Goal: Information Seeking & Learning: Learn about a topic

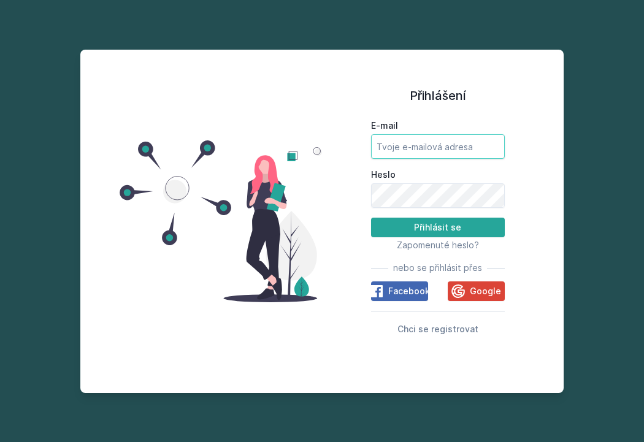
type input "[EMAIL_ADDRESS][DOMAIN_NAME]"
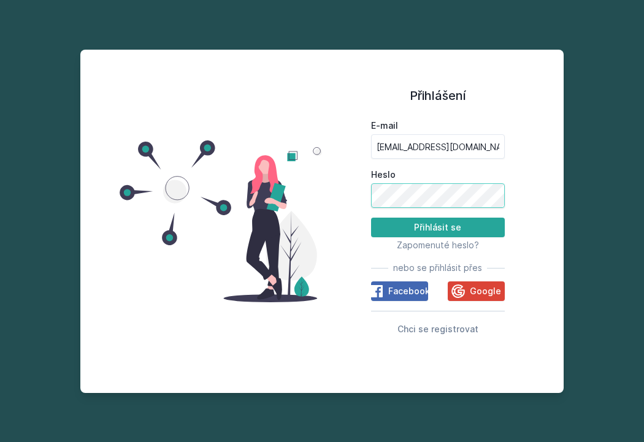
click at [437, 228] on button "Přihlásit se" at bounding box center [438, 228] width 134 height 20
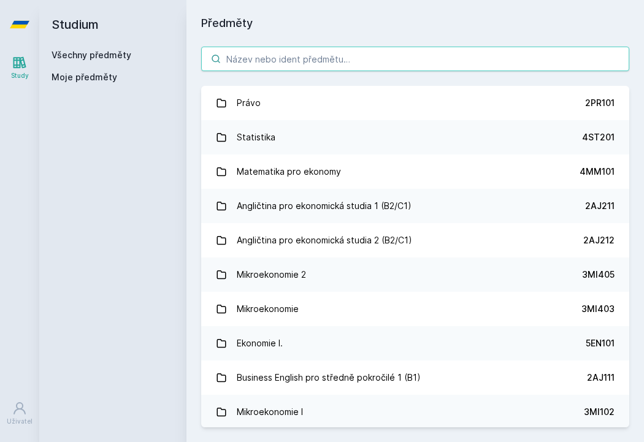
click at [327, 61] on input "search" at bounding box center [415, 59] width 428 height 25
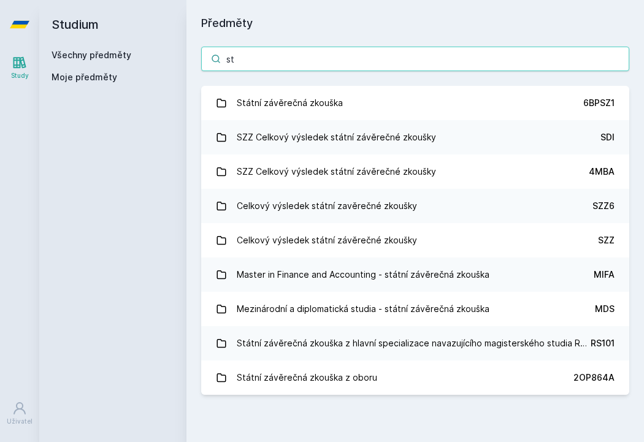
type input "s"
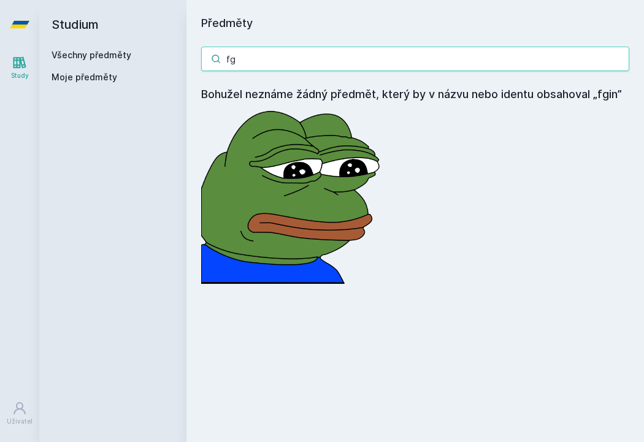
type input "f"
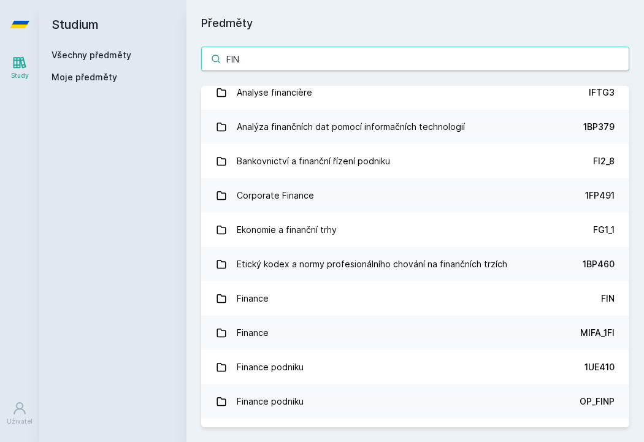
scroll to position [4545, 0]
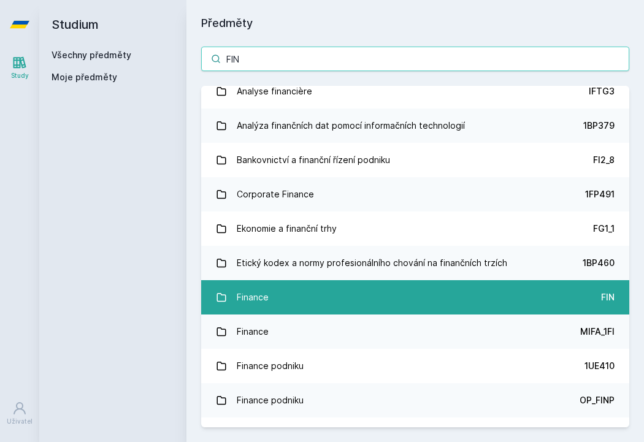
type input "FIN"
click at [264, 293] on div "Finance" at bounding box center [253, 297] width 32 height 25
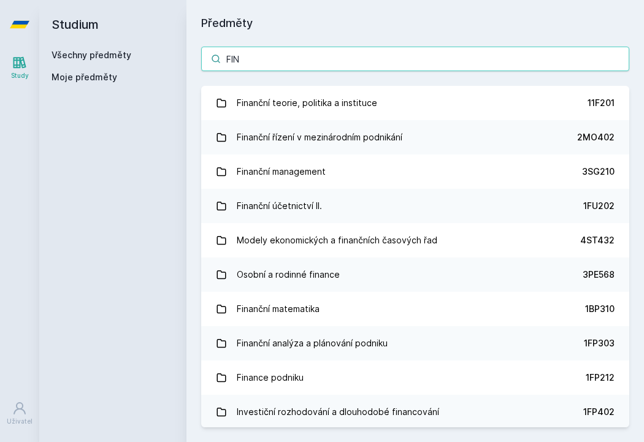
click at [273, 58] on input "FIN" at bounding box center [415, 59] width 428 height 25
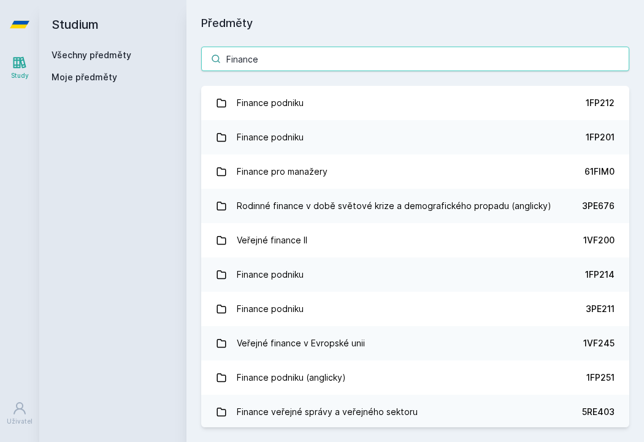
type input "Finance"
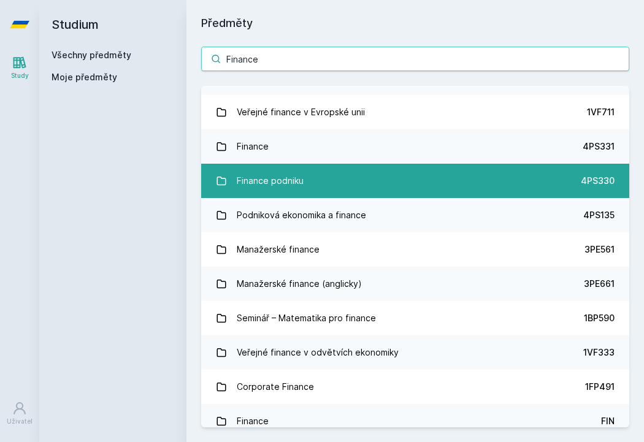
scroll to position [1230, 0]
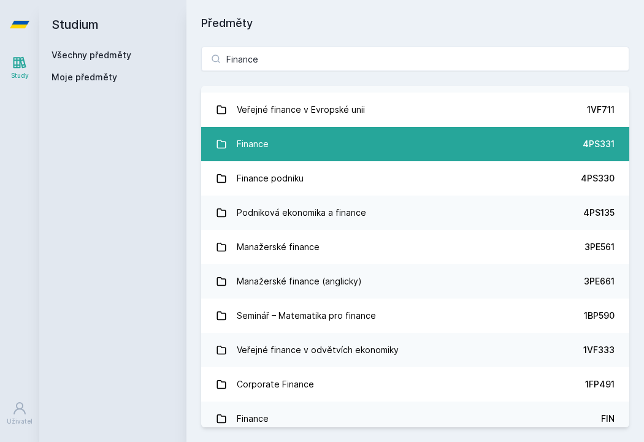
click at [322, 133] on link "Finance 4PS331" at bounding box center [415, 144] width 428 height 34
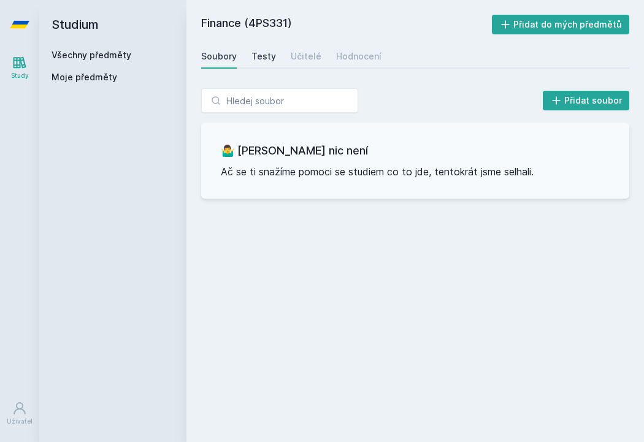
click at [261, 56] on div "Testy" at bounding box center [263, 56] width 25 height 12
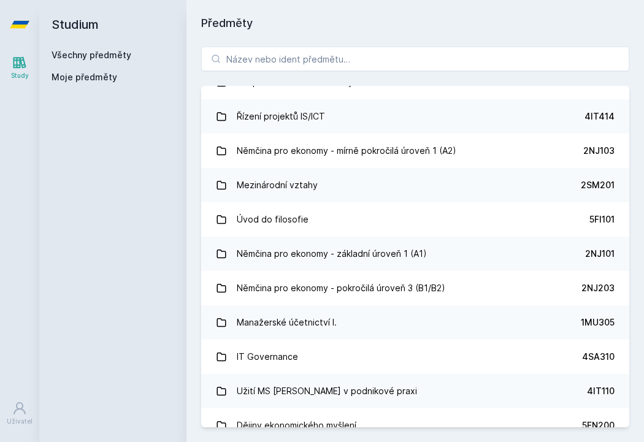
scroll to position [3734, 0]
